Goal: Task Accomplishment & Management: Manage account settings

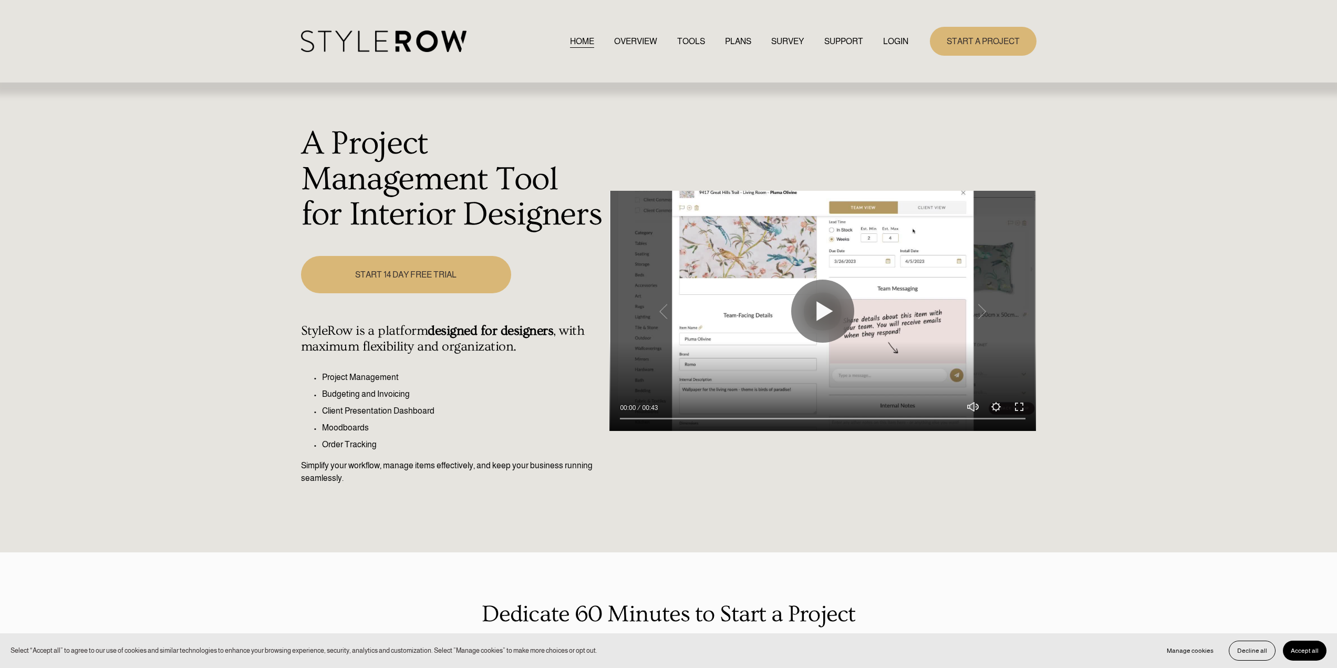
click at [891, 41] on link "LOGIN" at bounding box center [895, 41] width 25 height 14
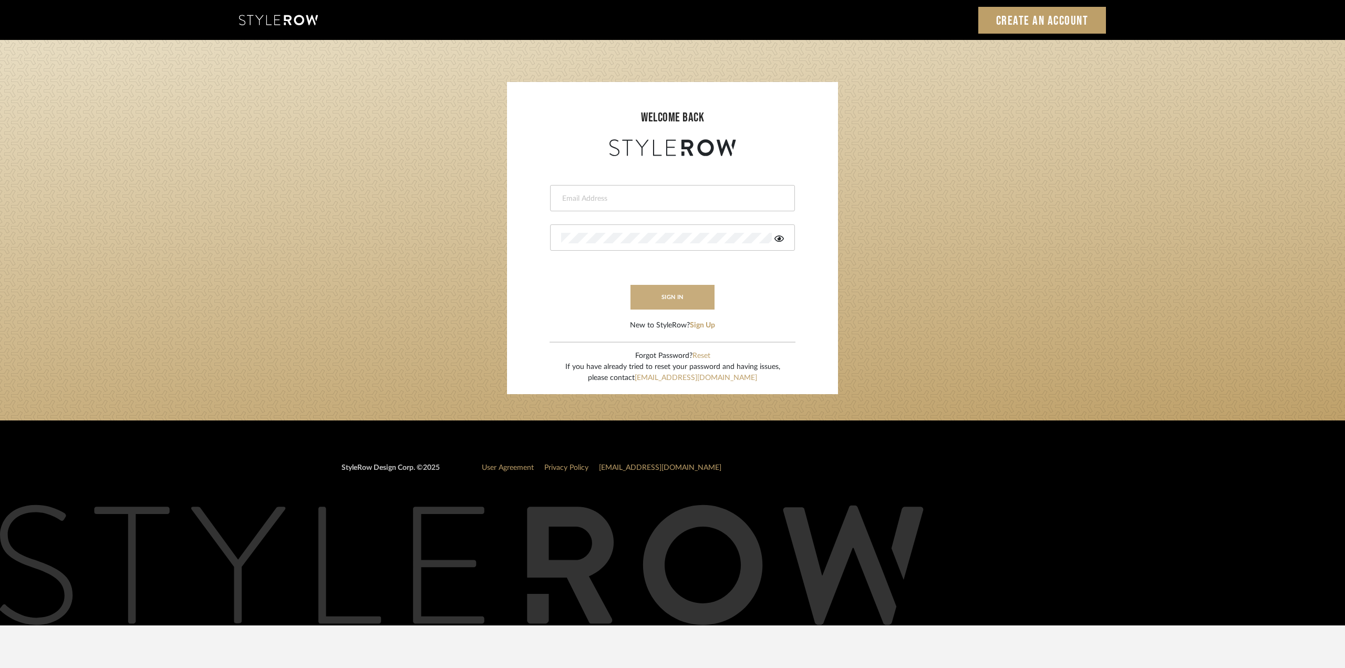
type input "sam@homespunfurniture.com"
click at [687, 298] on button "sign in" at bounding box center [672, 297] width 84 height 25
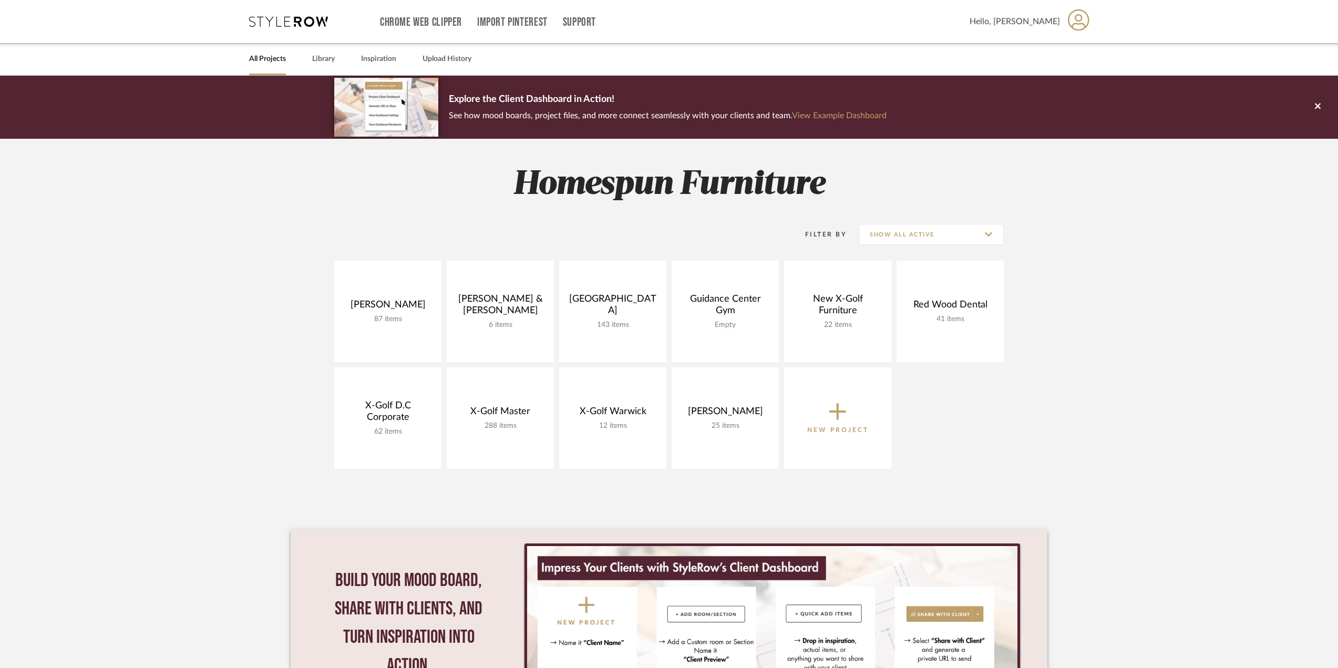
click at [1079, 28] on icon at bounding box center [1079, 20] width 22 height 22
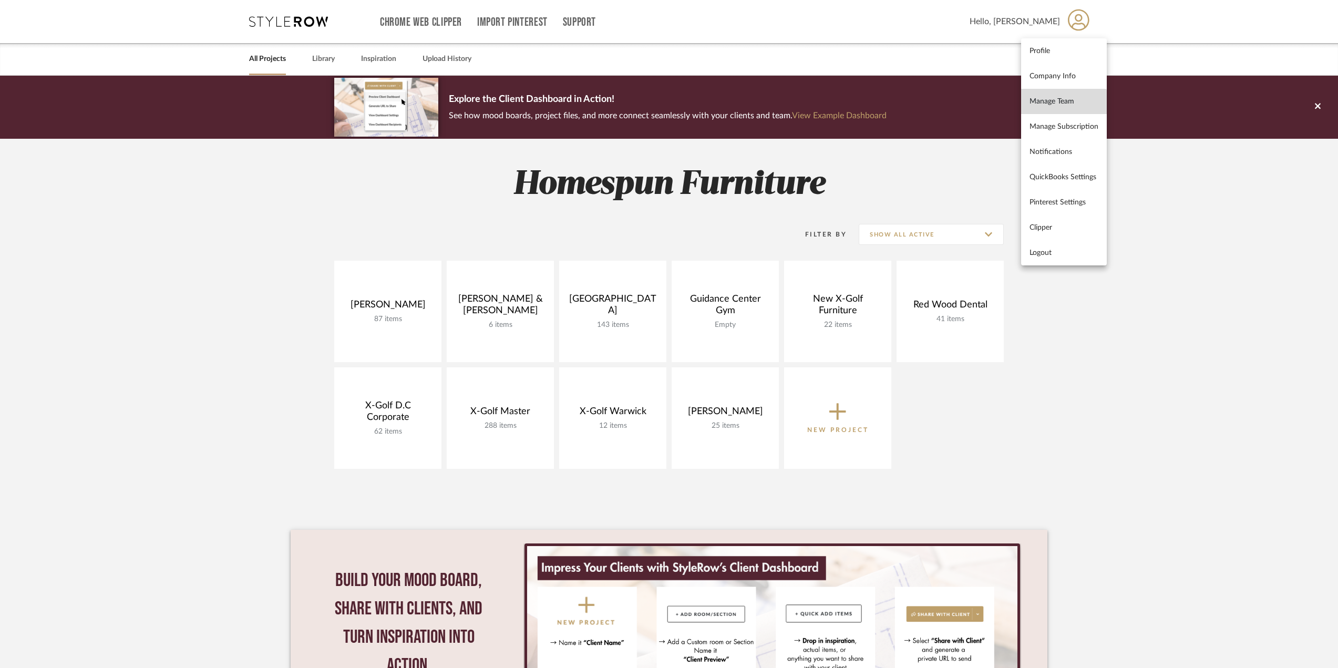
click at [1062, 111] on link "Manage Team" at bounding box center [1064, 101] width 86 height 25
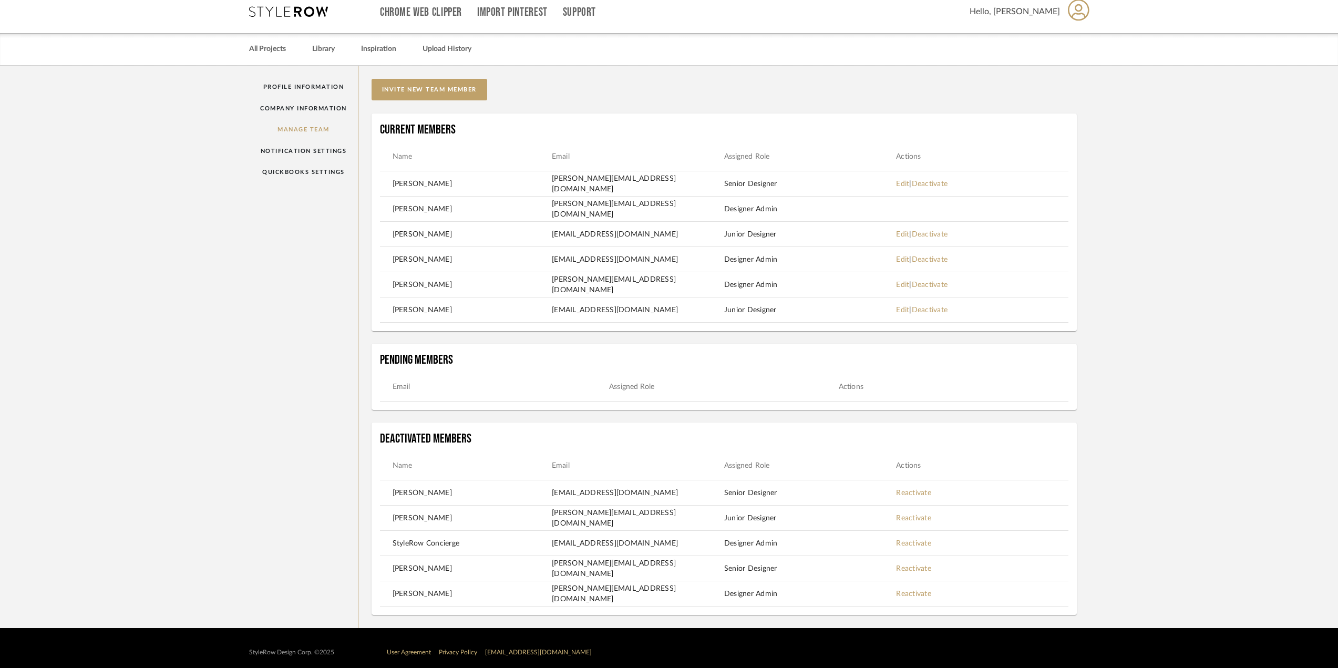
scroll to position [18, 0]
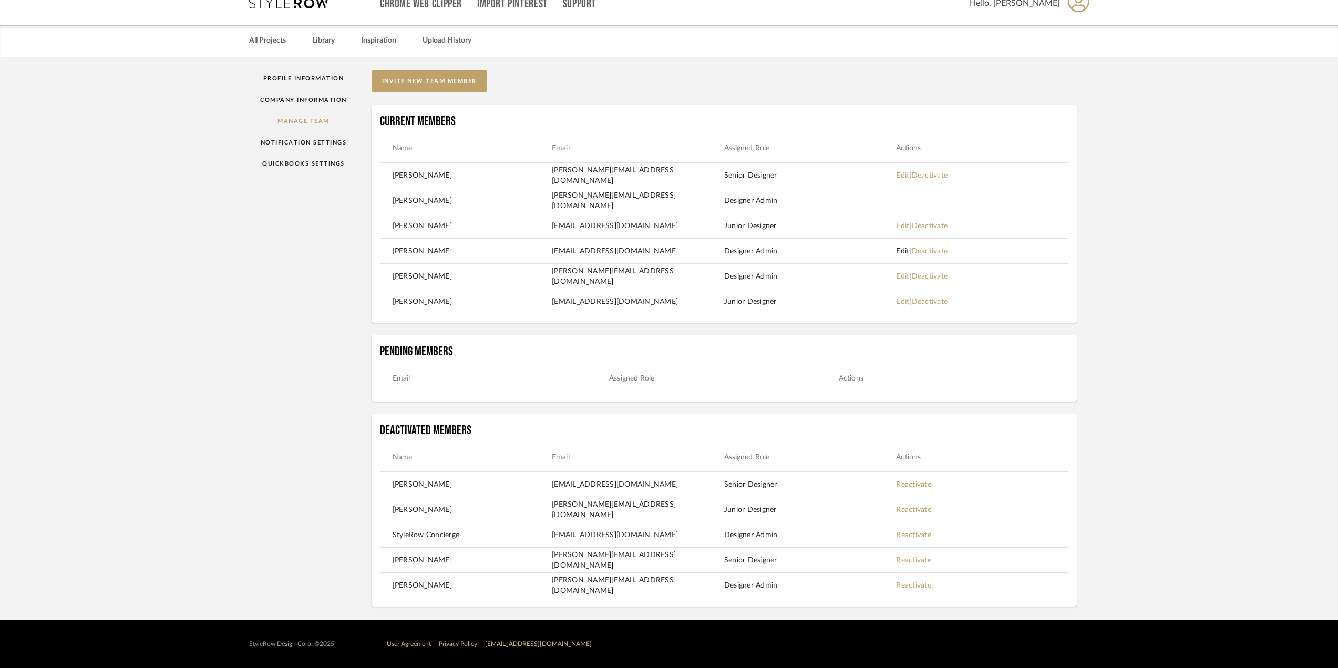
click at [903, 252] on link "Edit" at bounding box center [902, 250] width 13 height 7
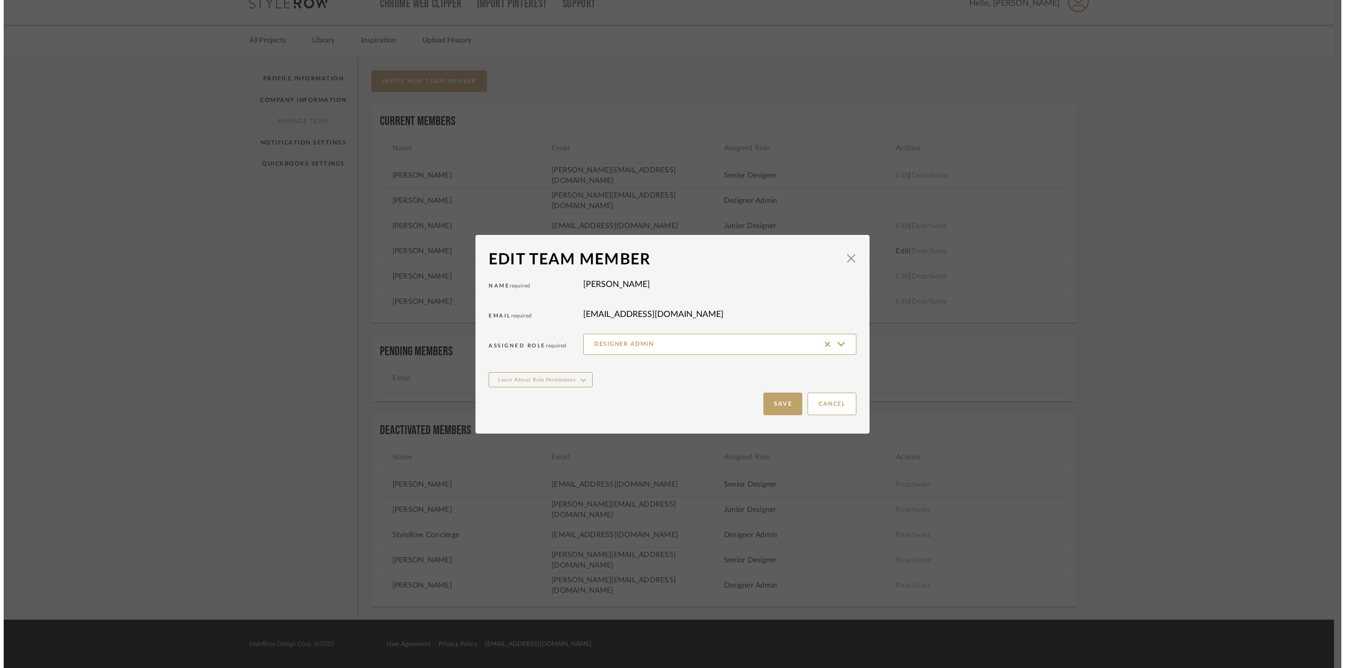
scroll to position [0, 0]
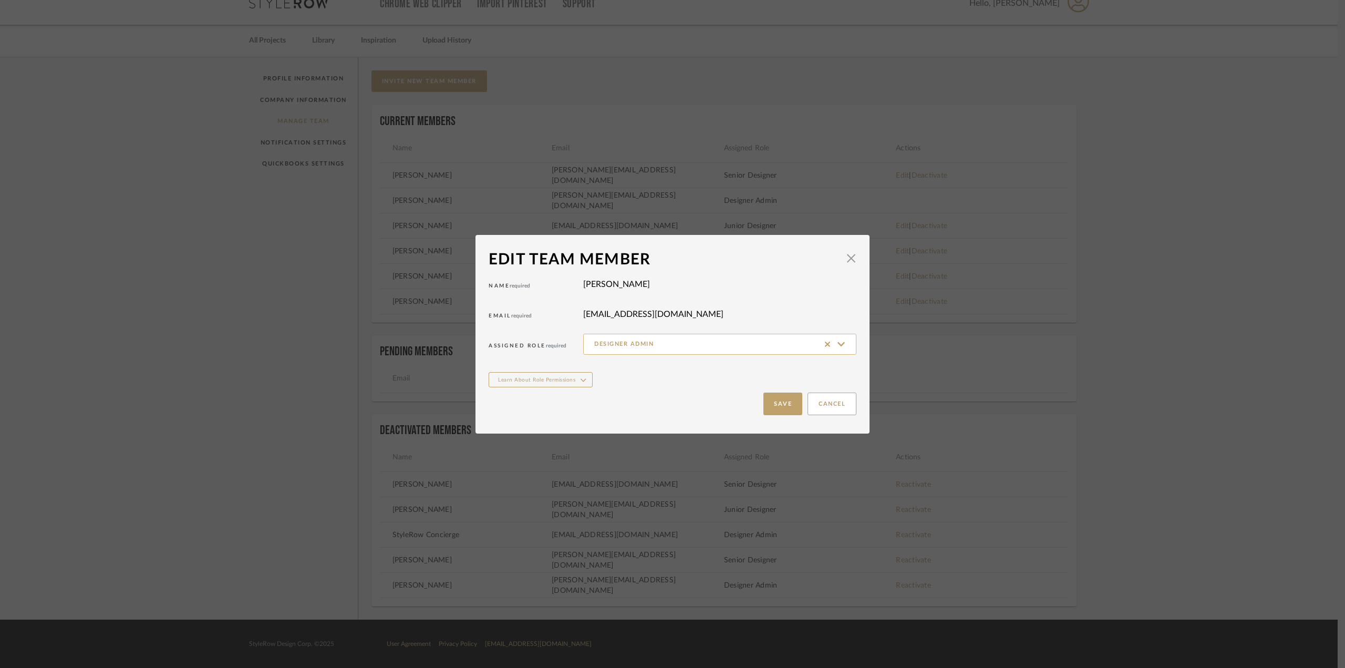
click at [738, 345] on input "Designer Admin" at bounding box center [719, 344] width 273 height 21
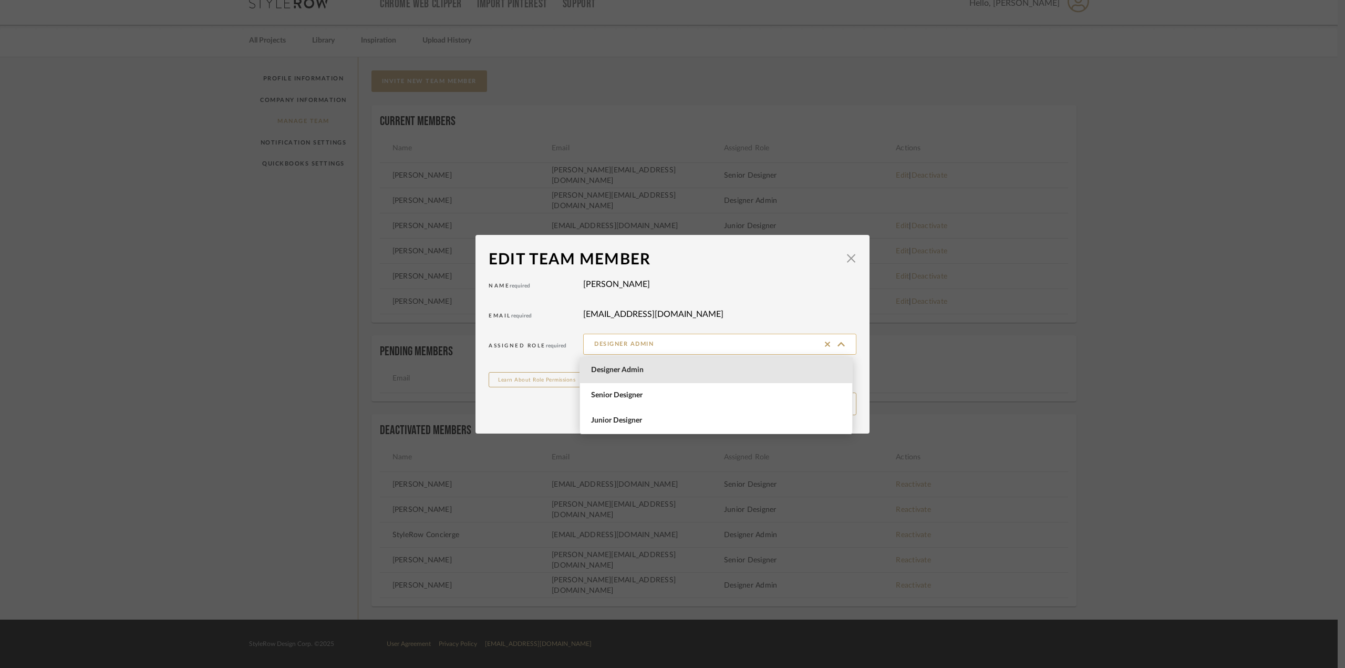
click at [738, 345] on input "Designer Admin" at bounding box center [719, 344] width 273 height 21
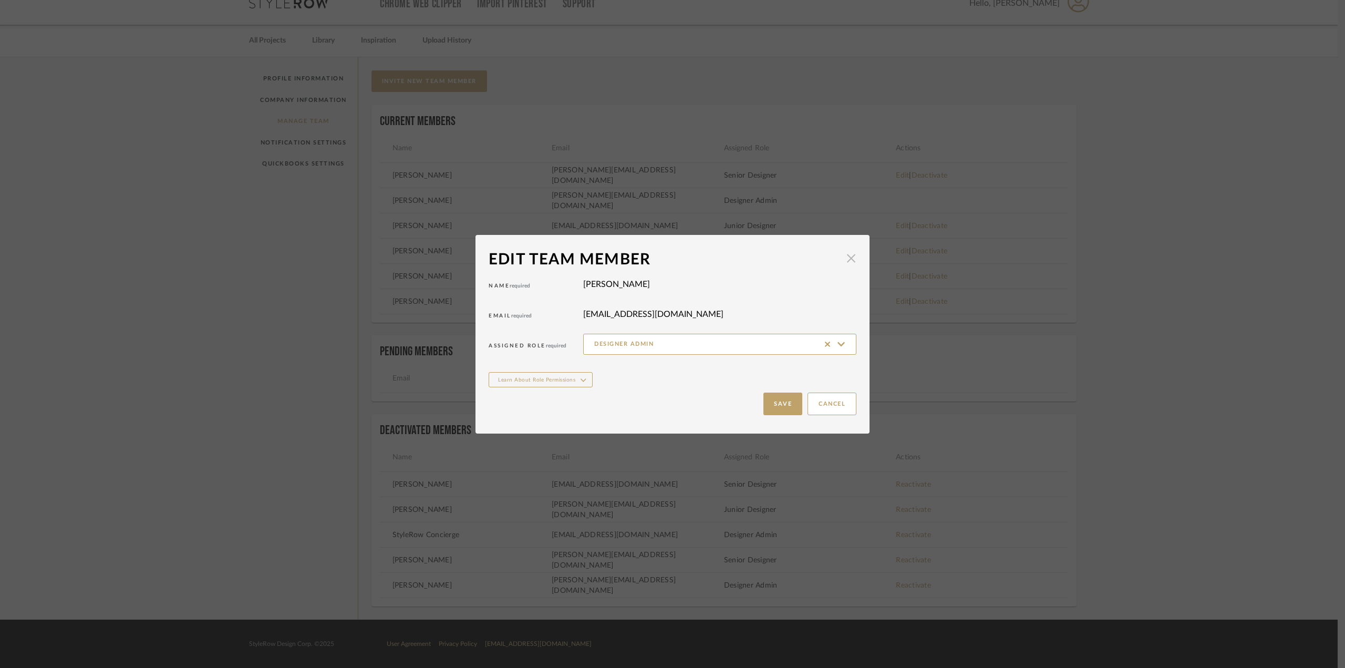
click at [848, 257] on span "button" at bounding box center [851, 258] width 21 height 21
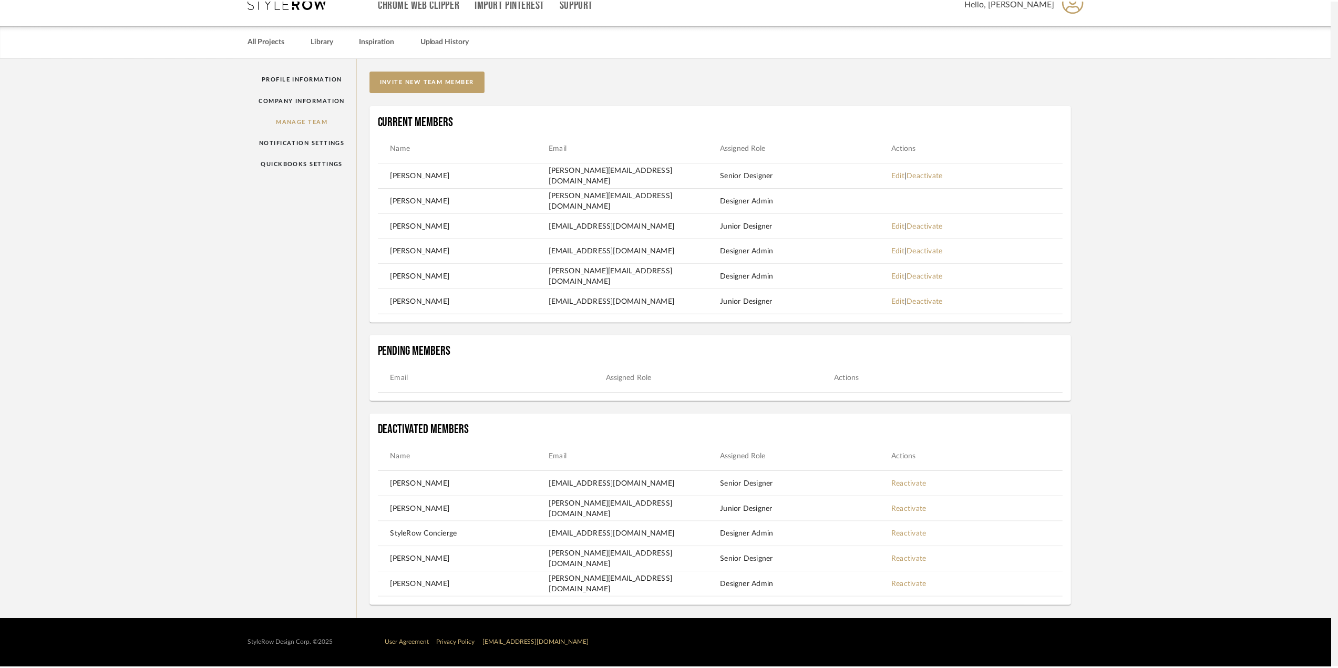
scroll to position [18, 0]
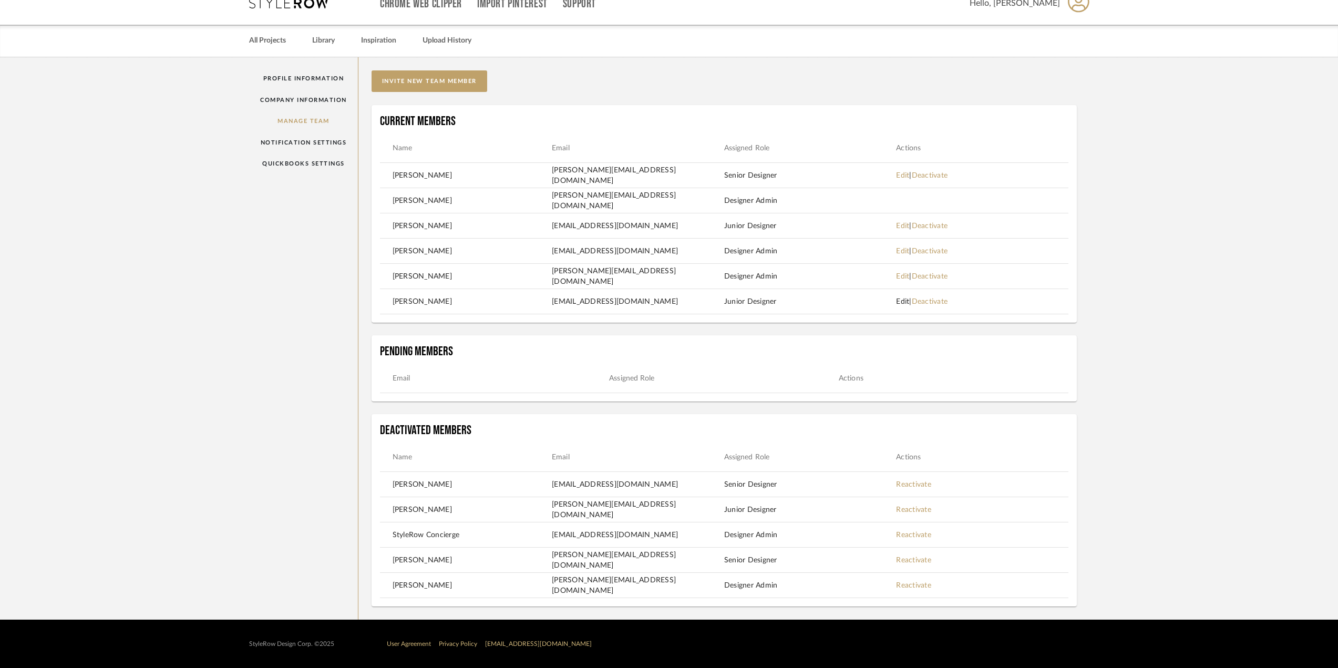
click at [903, 302] on link "Edit" at bounding box center [902, 301] width 13 height 7
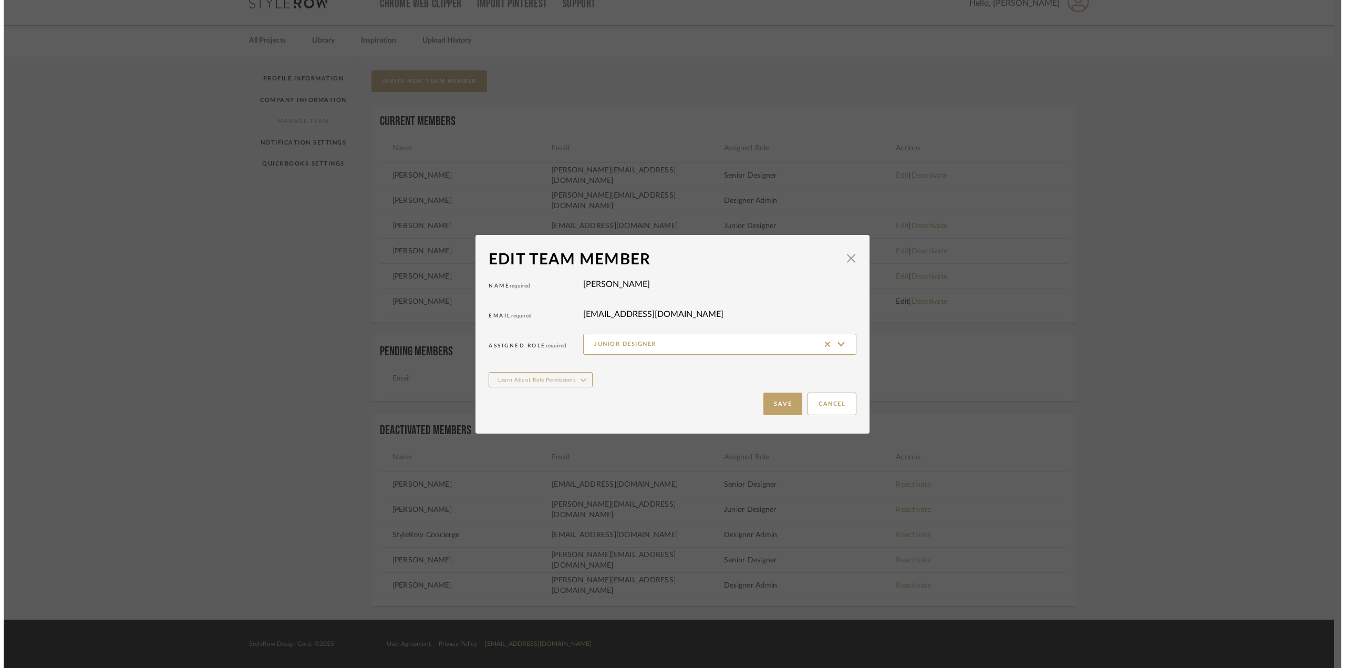
scroll to position [0, 0]
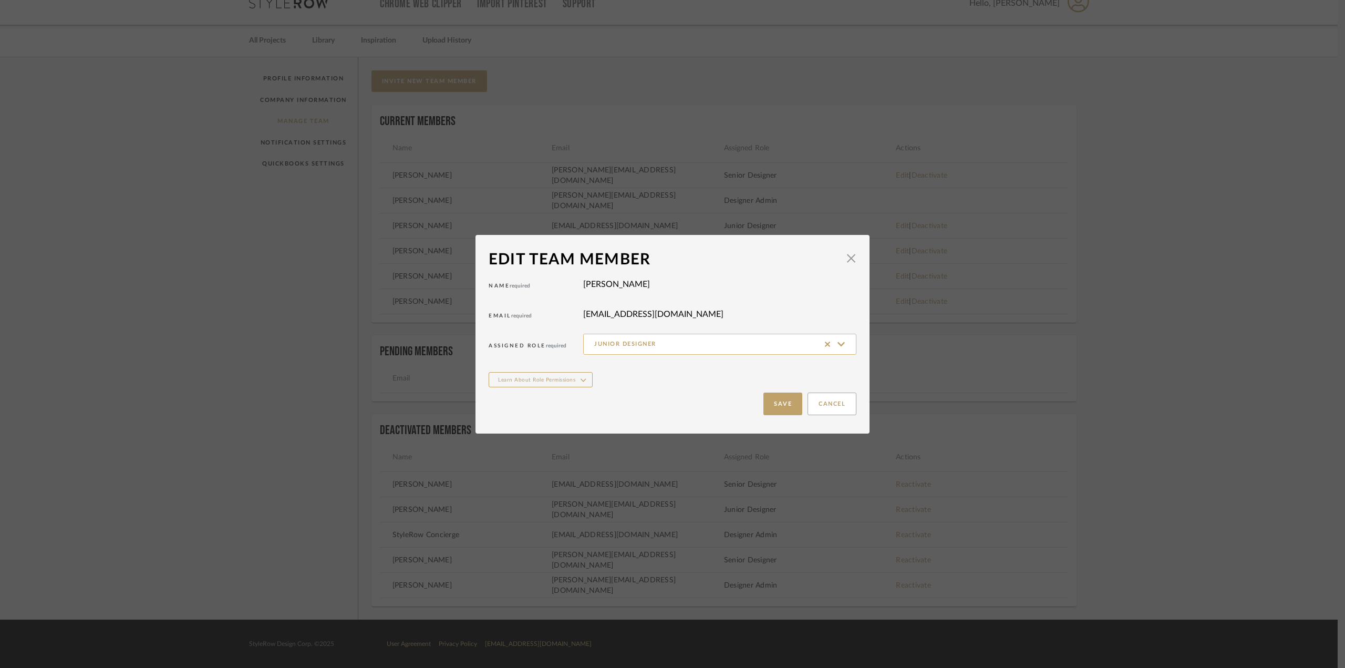
click at [804, 344] on input "Junior Designer" at bounding box center [719, 344] width 273 height 21
click at [768, 392] on span "Senior Designer" at bounding box center [717, 395] width 253 height 9
type input "Senior Designer"
click at [784, 407] on button "Save" at bounding box center [782, 403] width 39 height 23
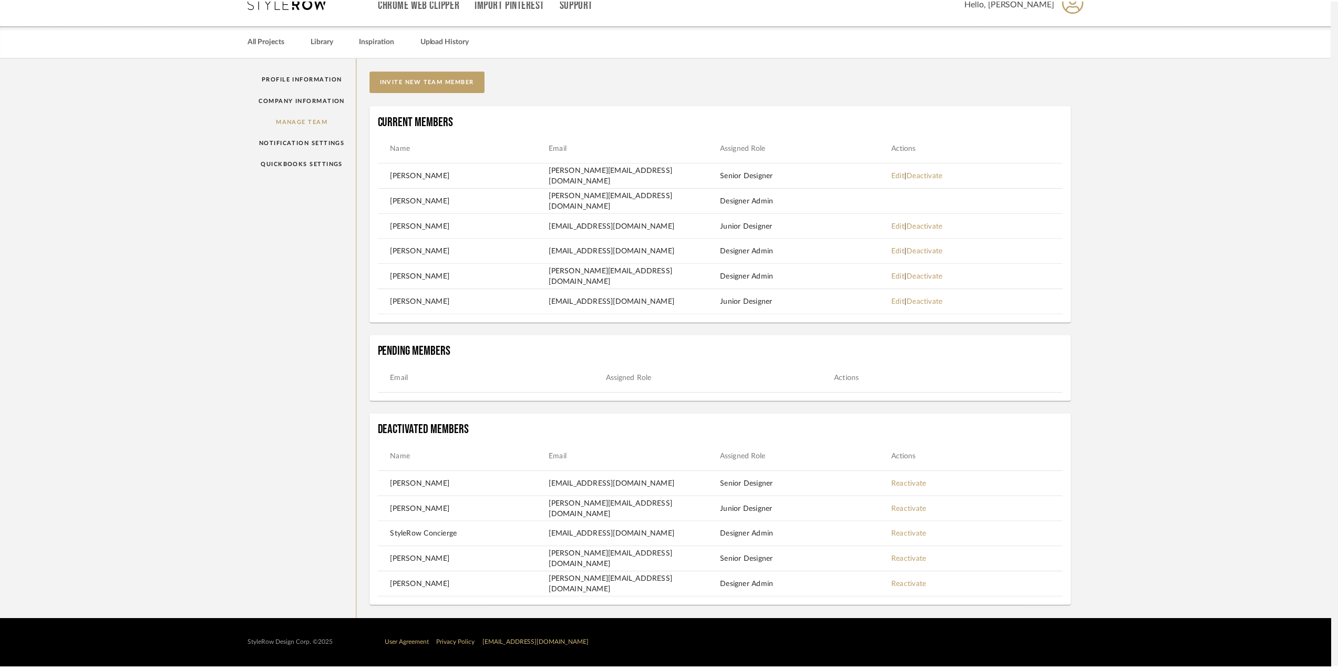
scroll to position [18, 0]
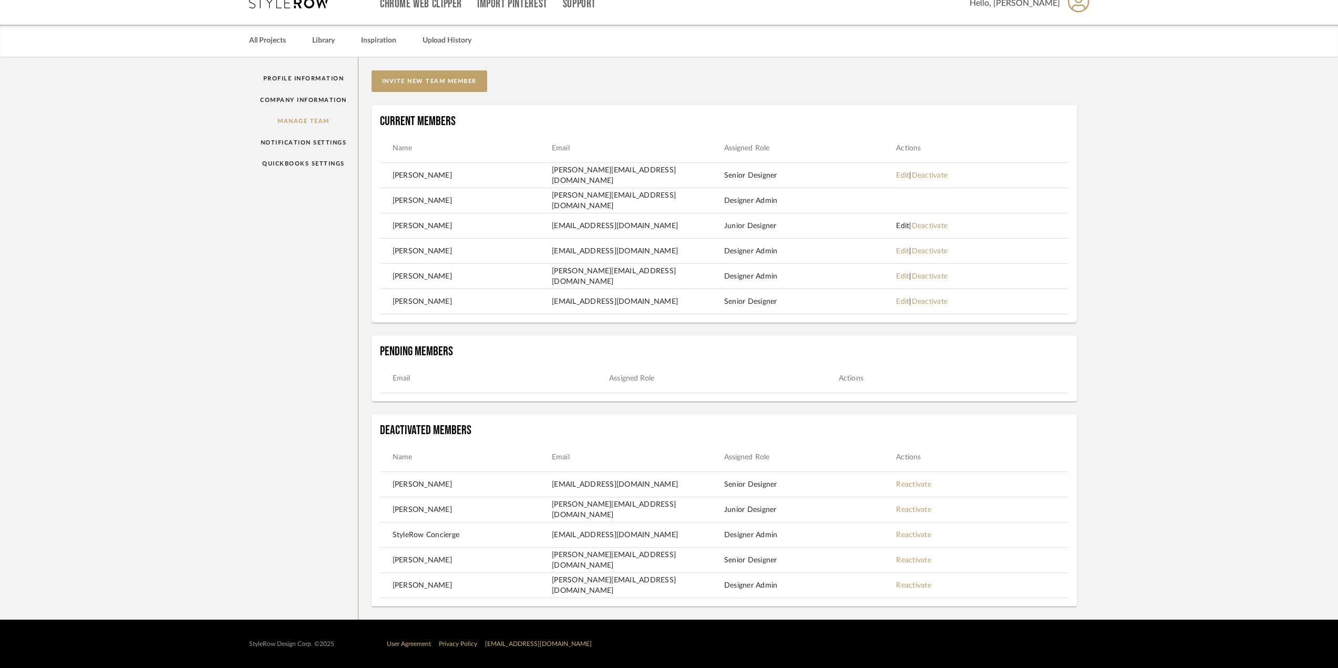
click at [907, 224] on link "Edit" at bounding box center [902, 225] width 13 height 7
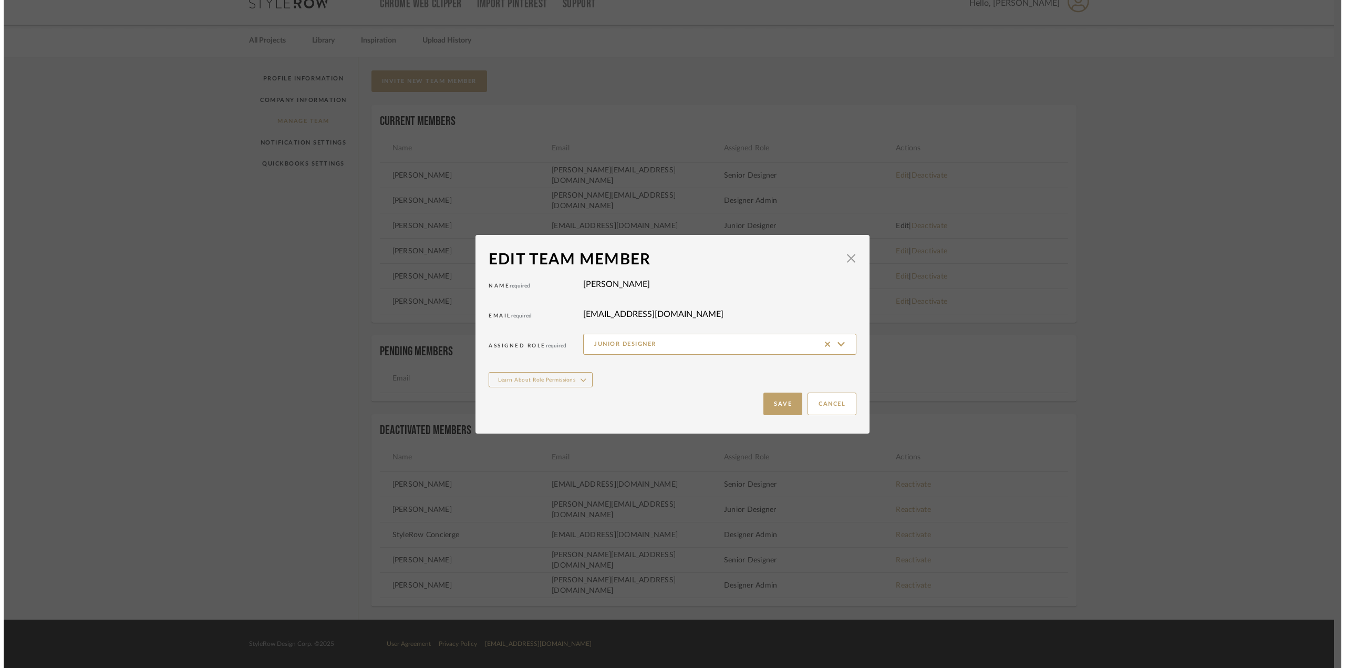
scroll to position [0, 0]
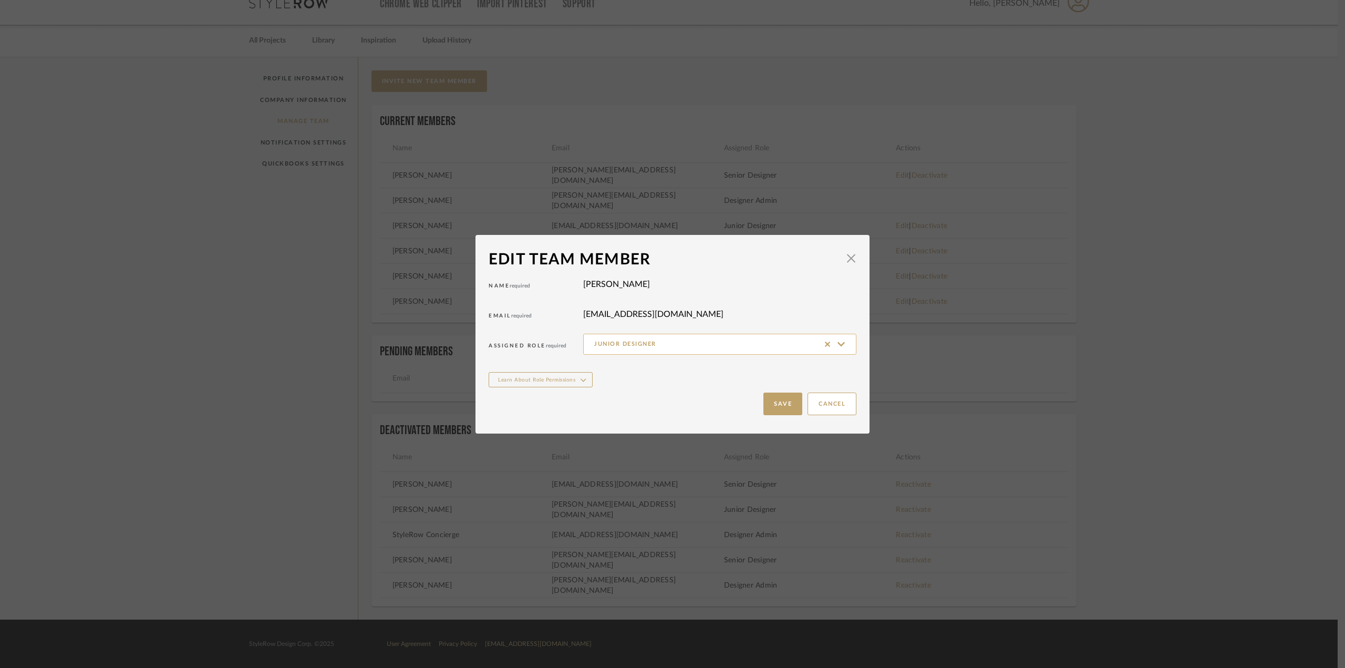
click at [817, 348] on input "Junior Designer" at bounding box center [719, 344] width 273 height 21
click at [736, 398] on span "Senior Designer" at bounding box center [717, 395] width 253 height 9
type input "Senior Designer"
click at [788, 410] on button "Save" at bounding box center [782, 403] width 39 height 23
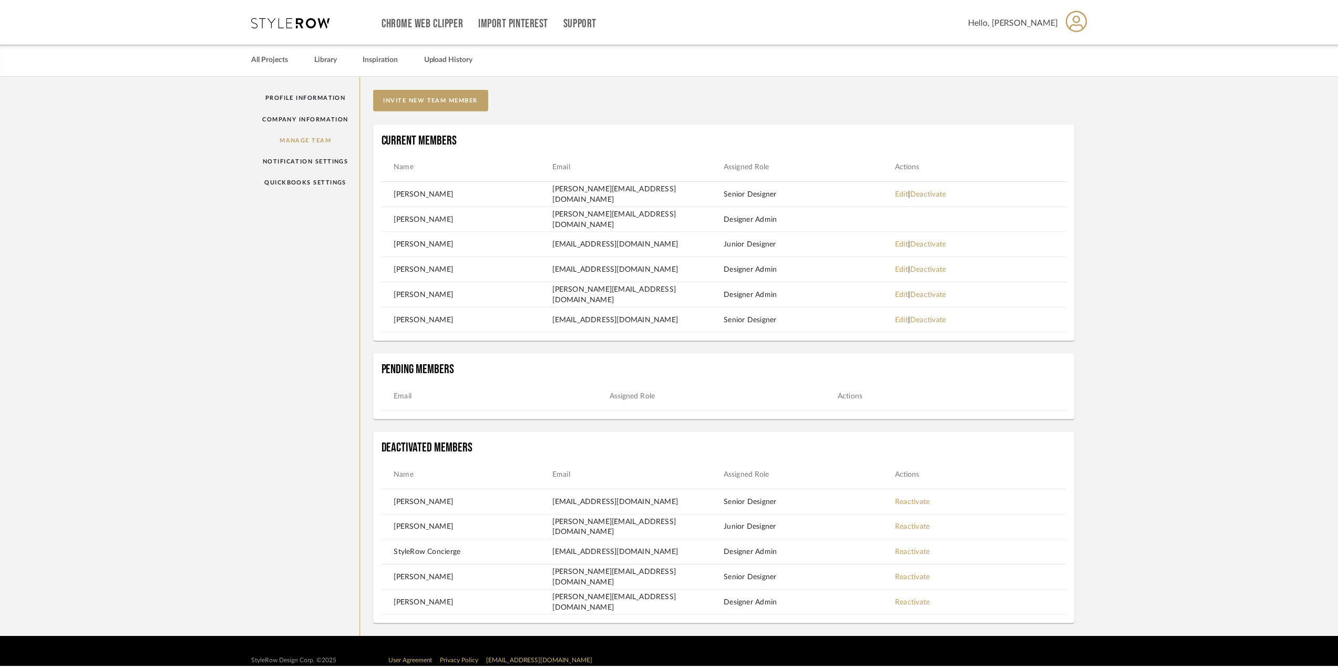
scroll to position [18, 0]
